Goal: Transaction & Acquisition: Purchase product/service

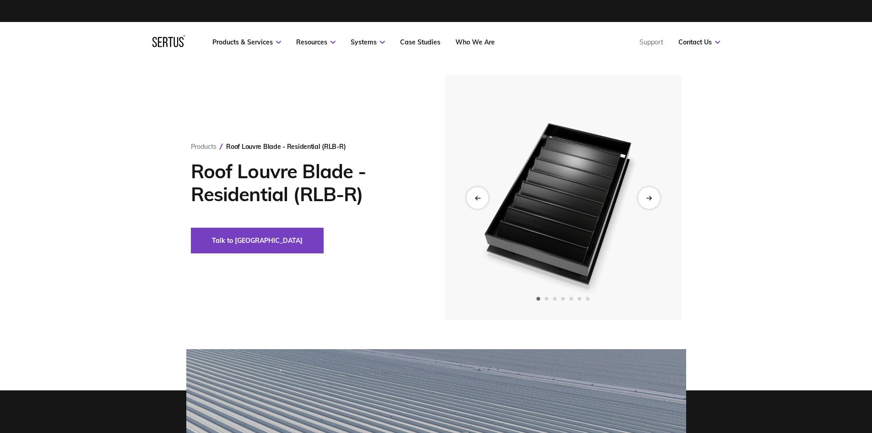
click at [637, 199] on img at bounding box center [562, 197] width 225 height 245
click at [646, 196] on icon "Next slide" at bounding box center [649, 197] width 6 height 5
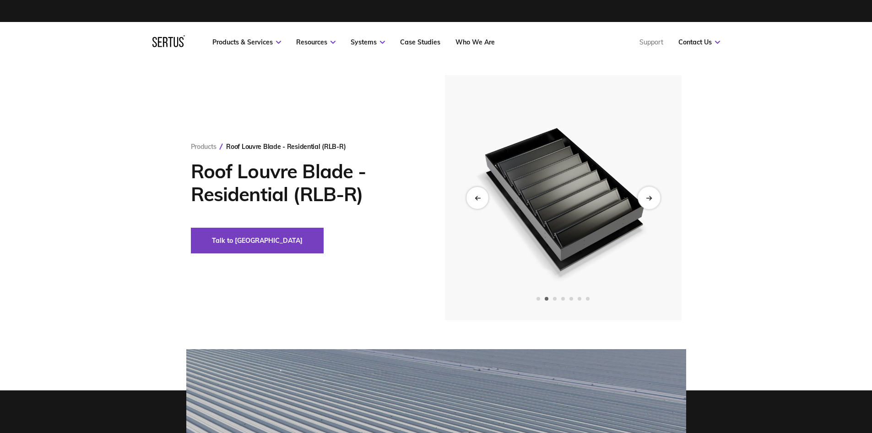
click at [648, 198] on icon "Next slide" at bounding box center [649, 197] width 6 height 5
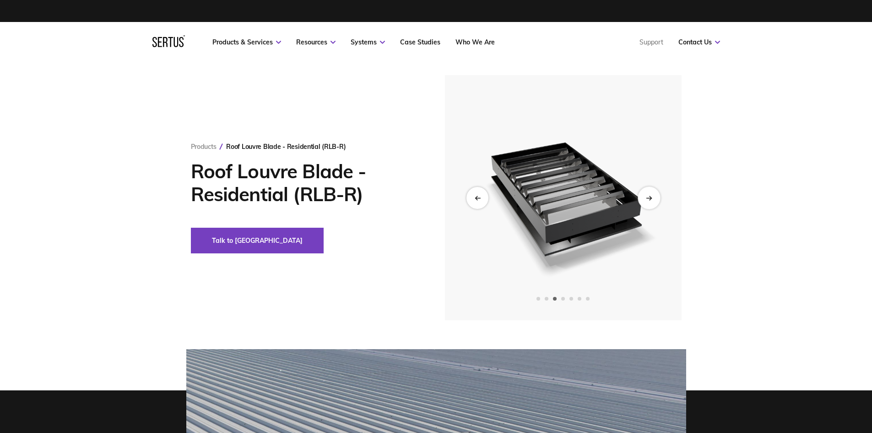
click at [646, 198] on icon "Next slide" at bounding box center [649, 197] width 6 height 5
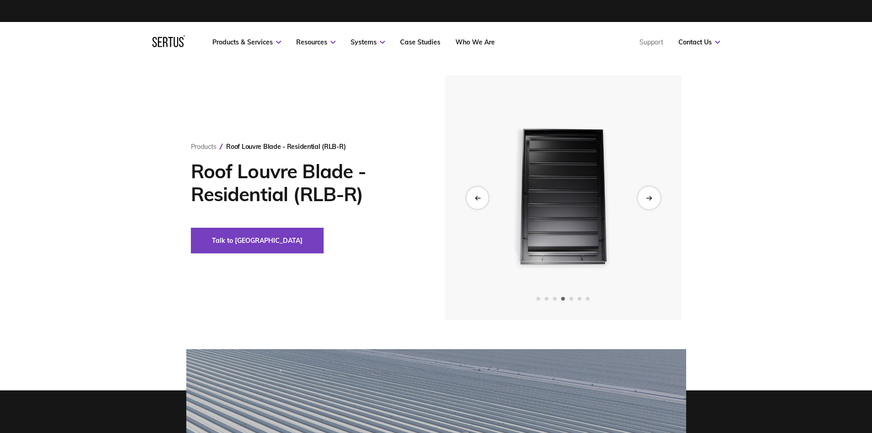
click at [646, 198] on icon "Next slide" at bounding box center [649, 197] width 6 height 5
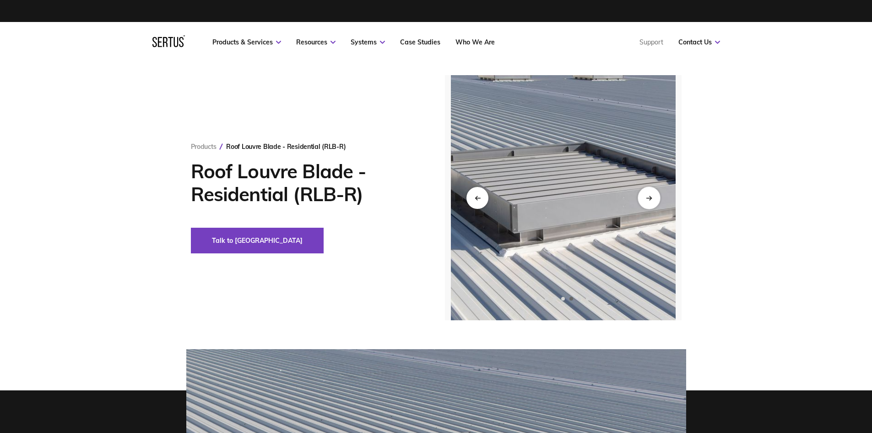
click at [646, 198] on icon "Next slide" at bounding box center [649, 197] width 6 height 5
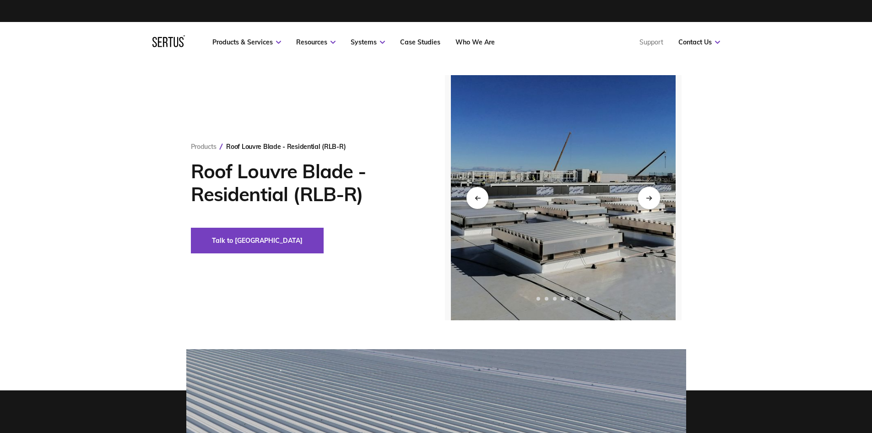
click at [646, 198] on icon "Next slide" at bounding box center [649, 197] width 6 height 5
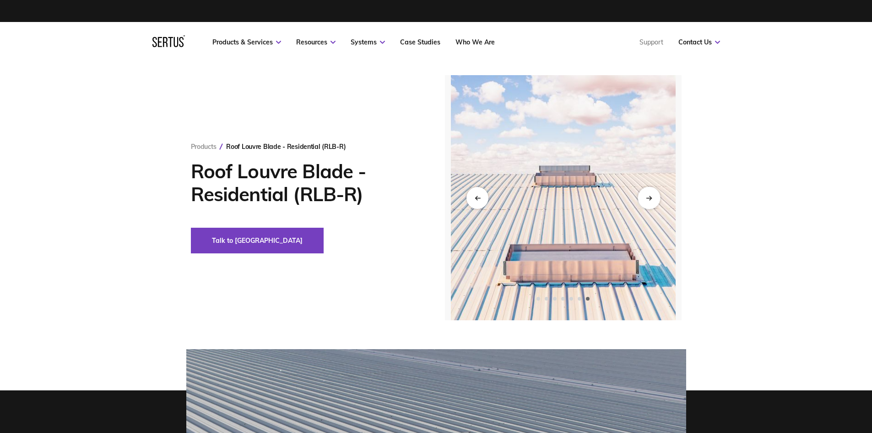
click at [649, 198] on icon "Next slide" at bounding box center [649, 197] width 6 height 5
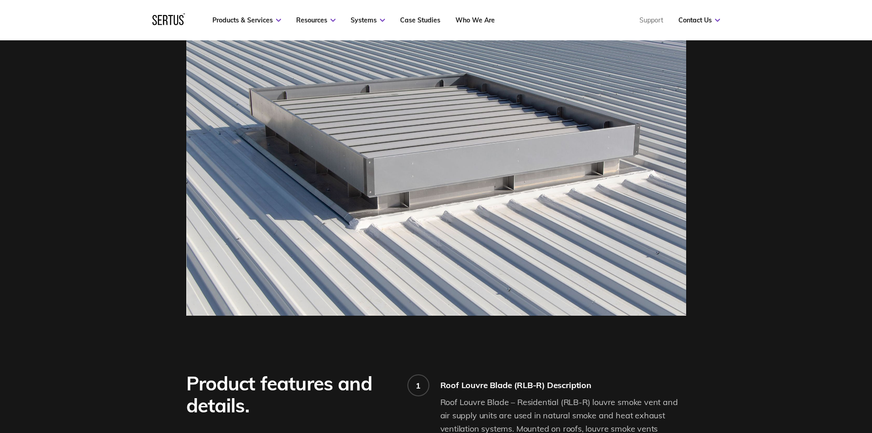
scroll to position [320, 0]
